Goal: Task Accomplishment & Management: Manage account settings

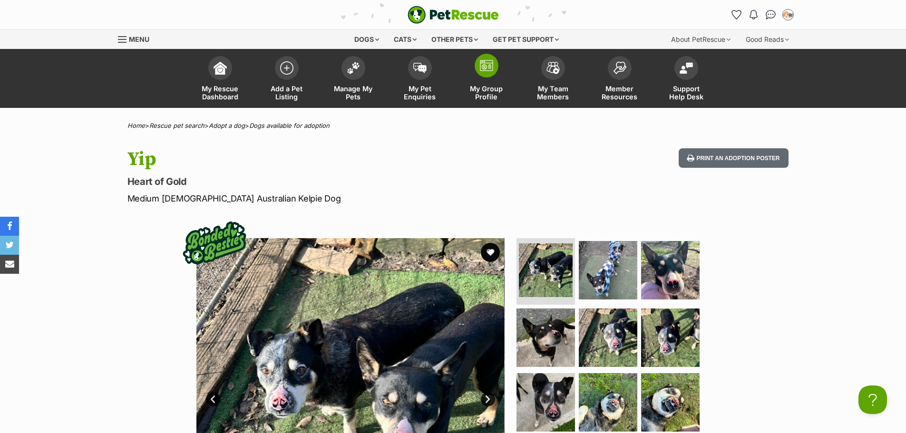
click at [485, 76] on span at bounding box center [486, 66] width 24 height 24
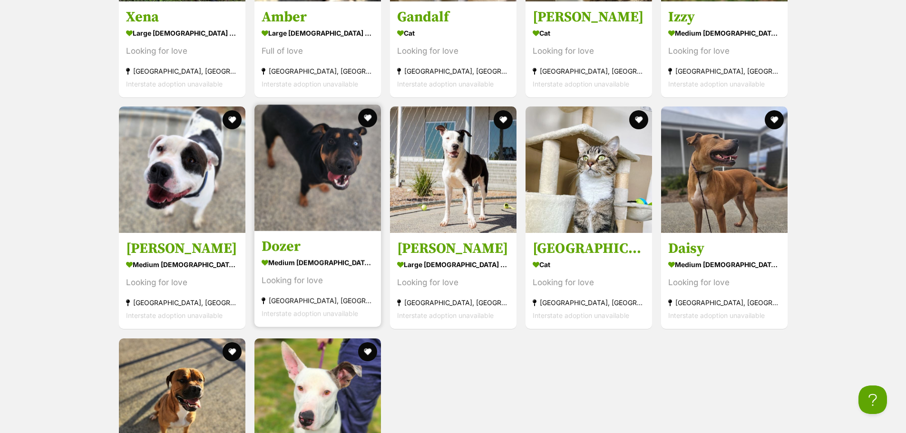
scroll to position [1711, 0]
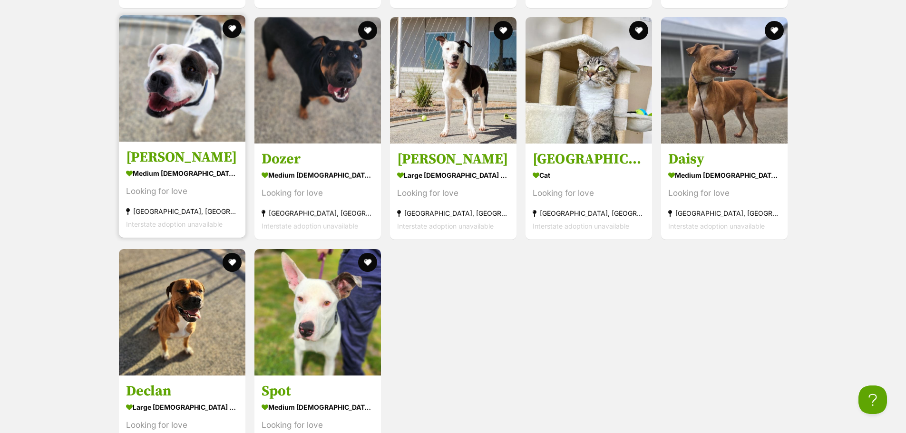
click at [158, 126] on img at bounding box center [182, 78] width 126 height 126
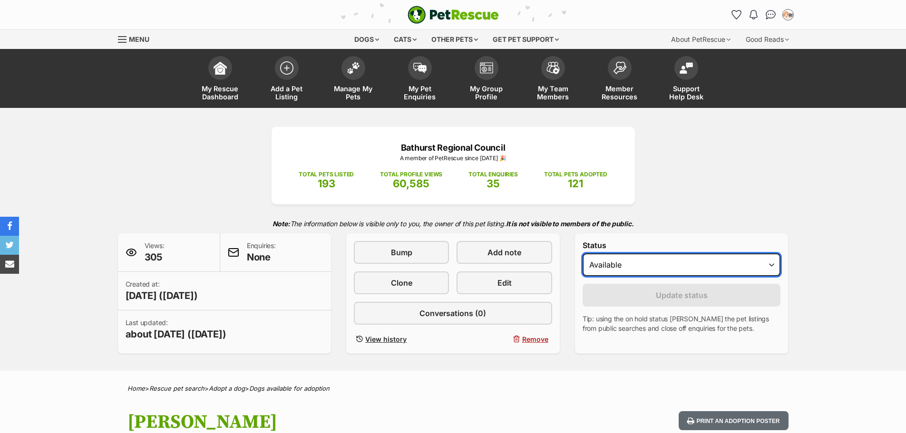
click at [628, 263] on select "Draft Available On hold Adopted" at bounding box center [681, 264] width 198 height 23
select select "rehomed"
click at [582, 253] on select "Draft Available On hold Adopted" at bounding box center [681, 264] width 198 height 23
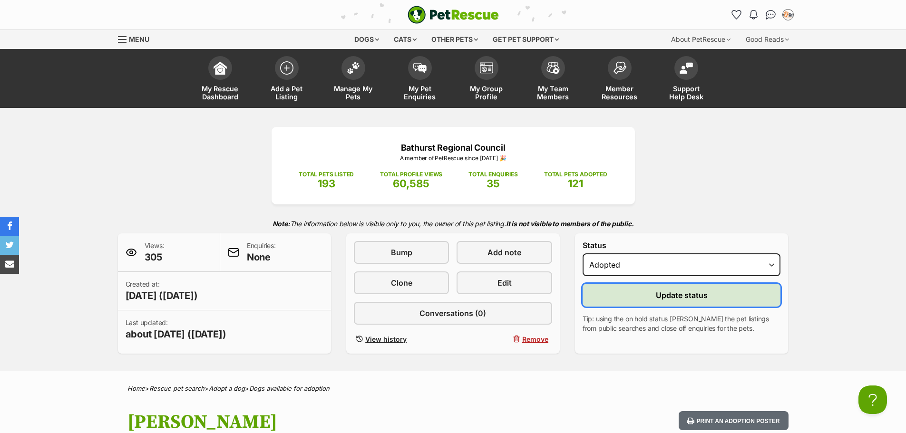
click at [655, 290] on button "Update status" at bounding box center [681, 295] width 198 height 23
